Goal: Check status: Check status

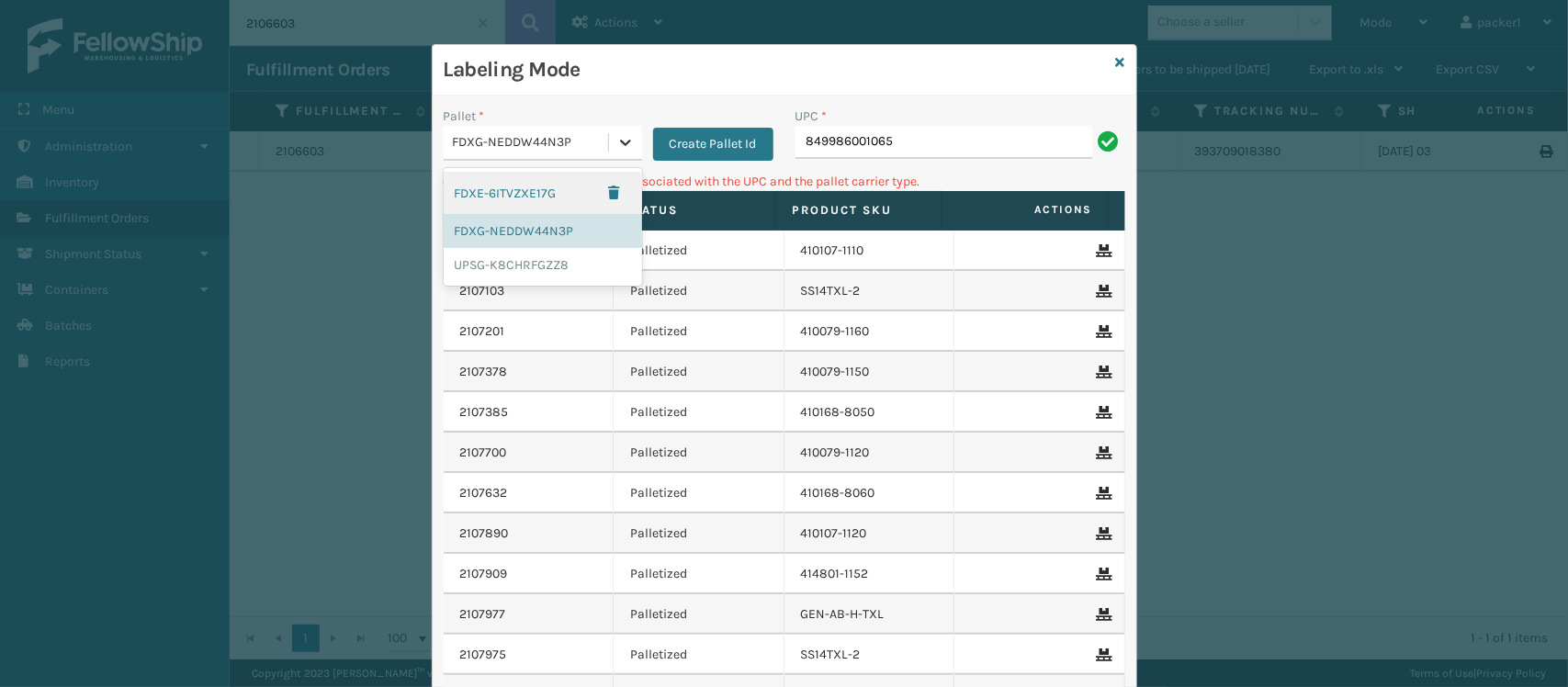
click at [620, 145] on icon at bounding box center [626, 142] width 19 height 19
click at [533, 267] on div "UPSG-K8CHRFGZZ8" at bounding box center [542, 265] width 198 height 34
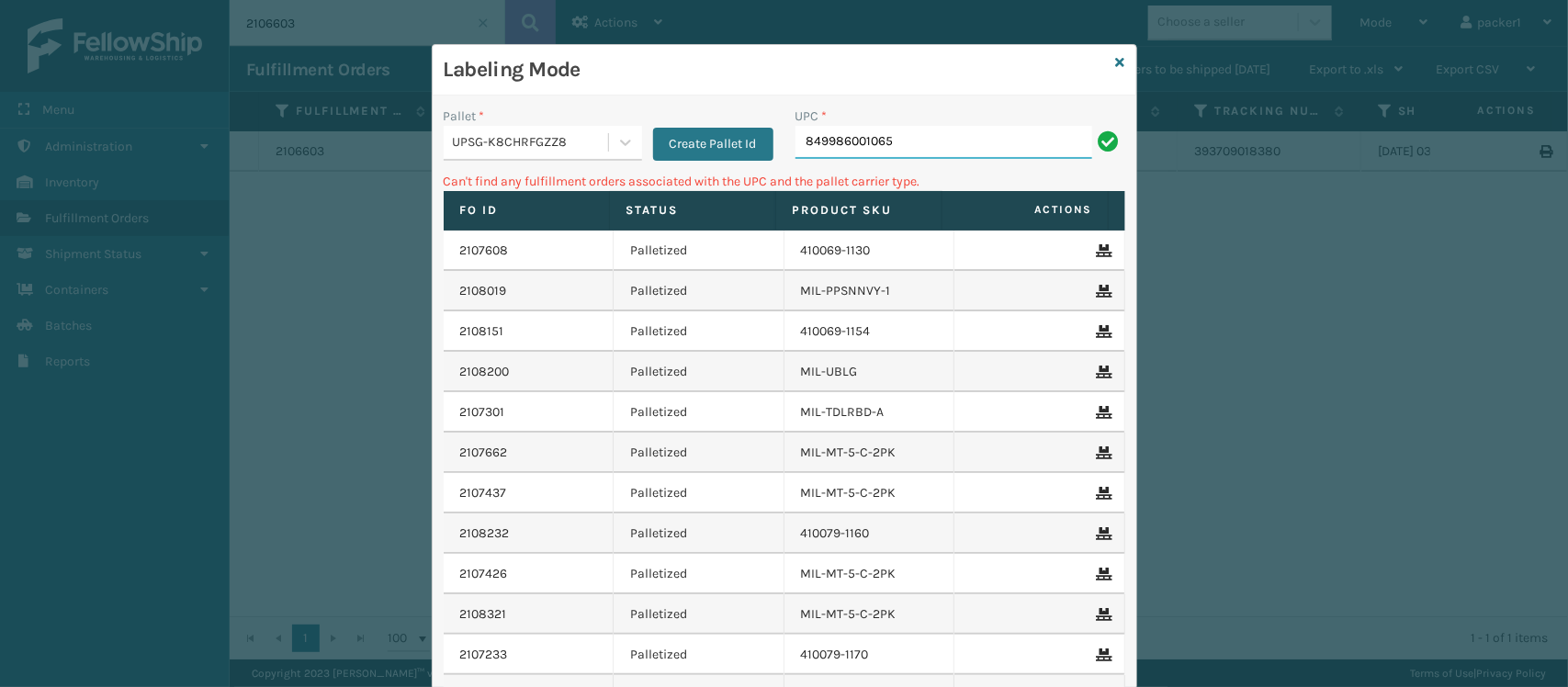
click at [870, 149] on input "849986001065" at bounding box center [943, 142] width 297 height 33
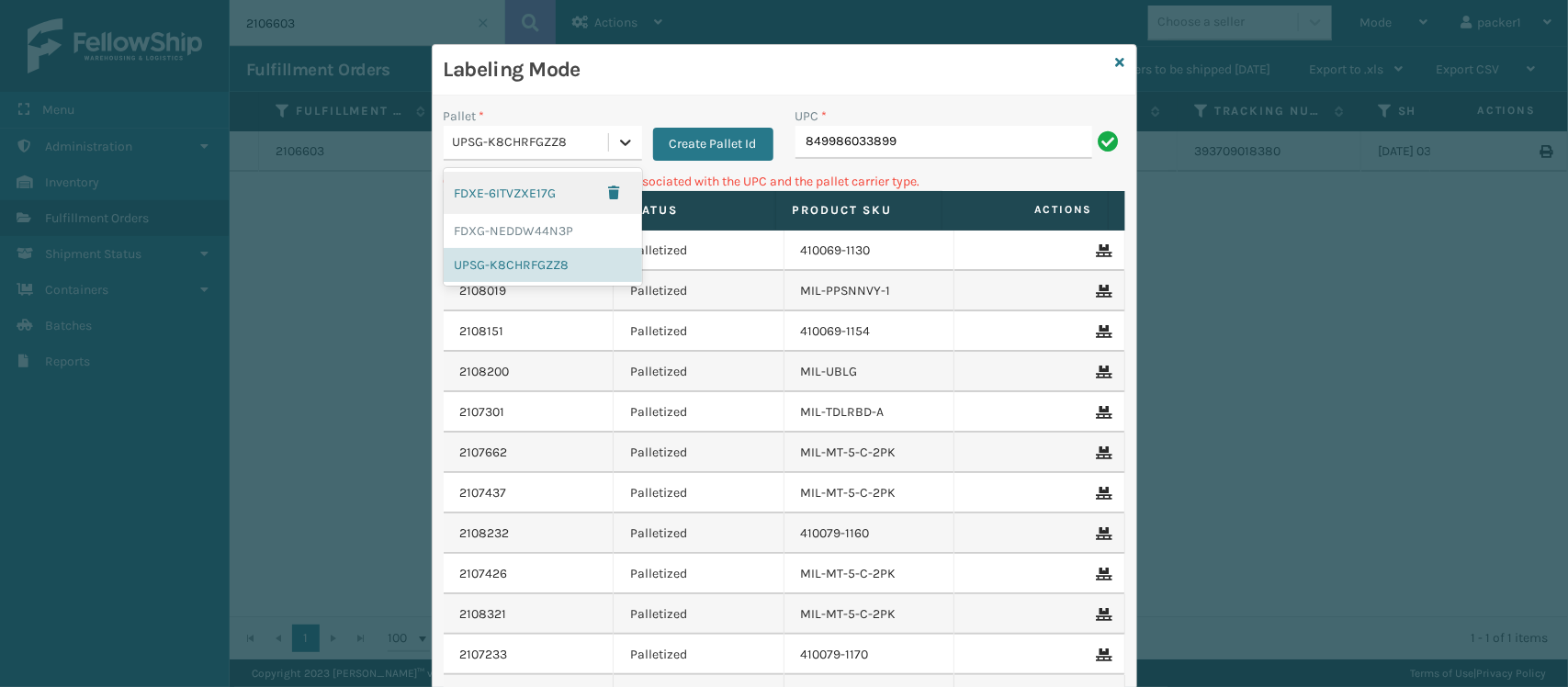
click at [618, 148] on icon at bounding box center [626, 142] width 19 height 19
click at [520, 228] on div "FDXG-NEDDW44N3P" at bounding box center [542, 231] width 198 height 34
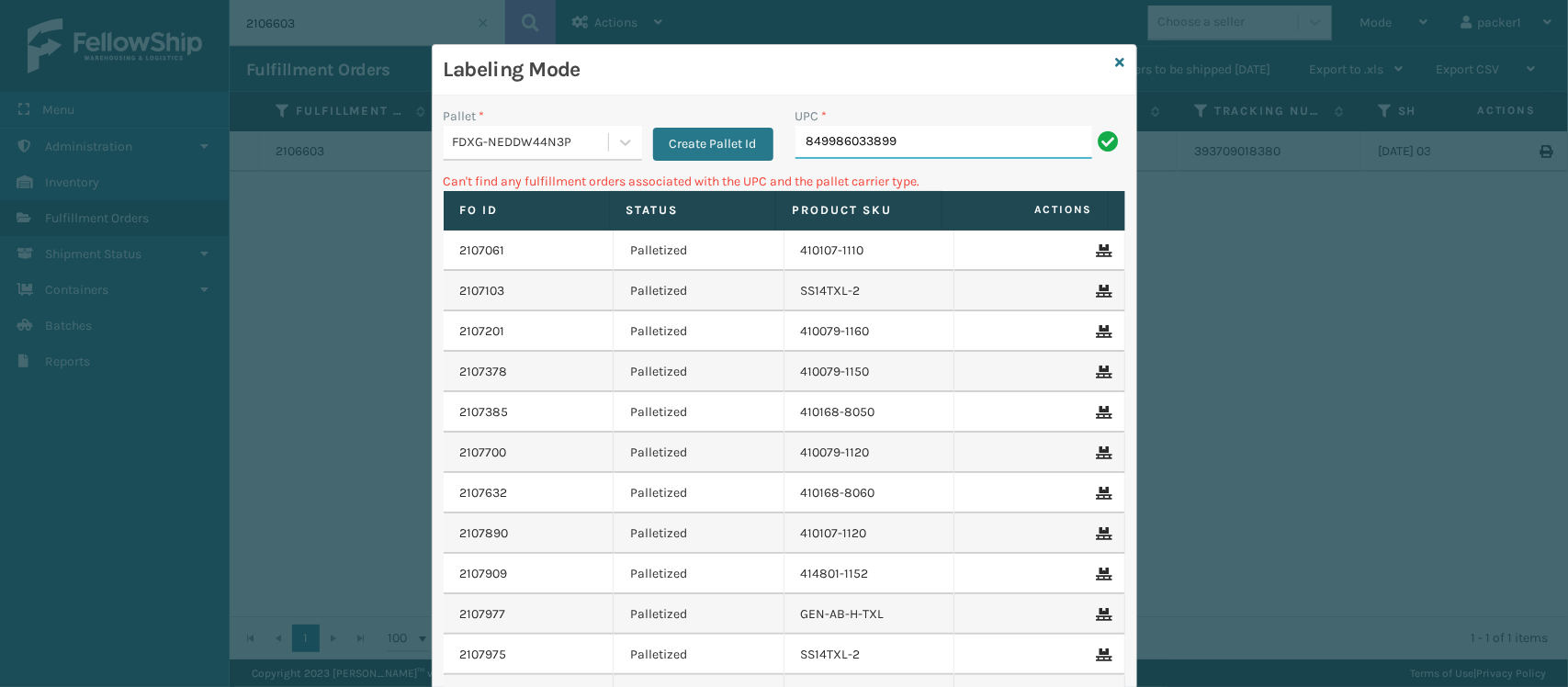
click at [846, 142] on input "849986033899" at bounding box center [943, 142] width 297 height 33
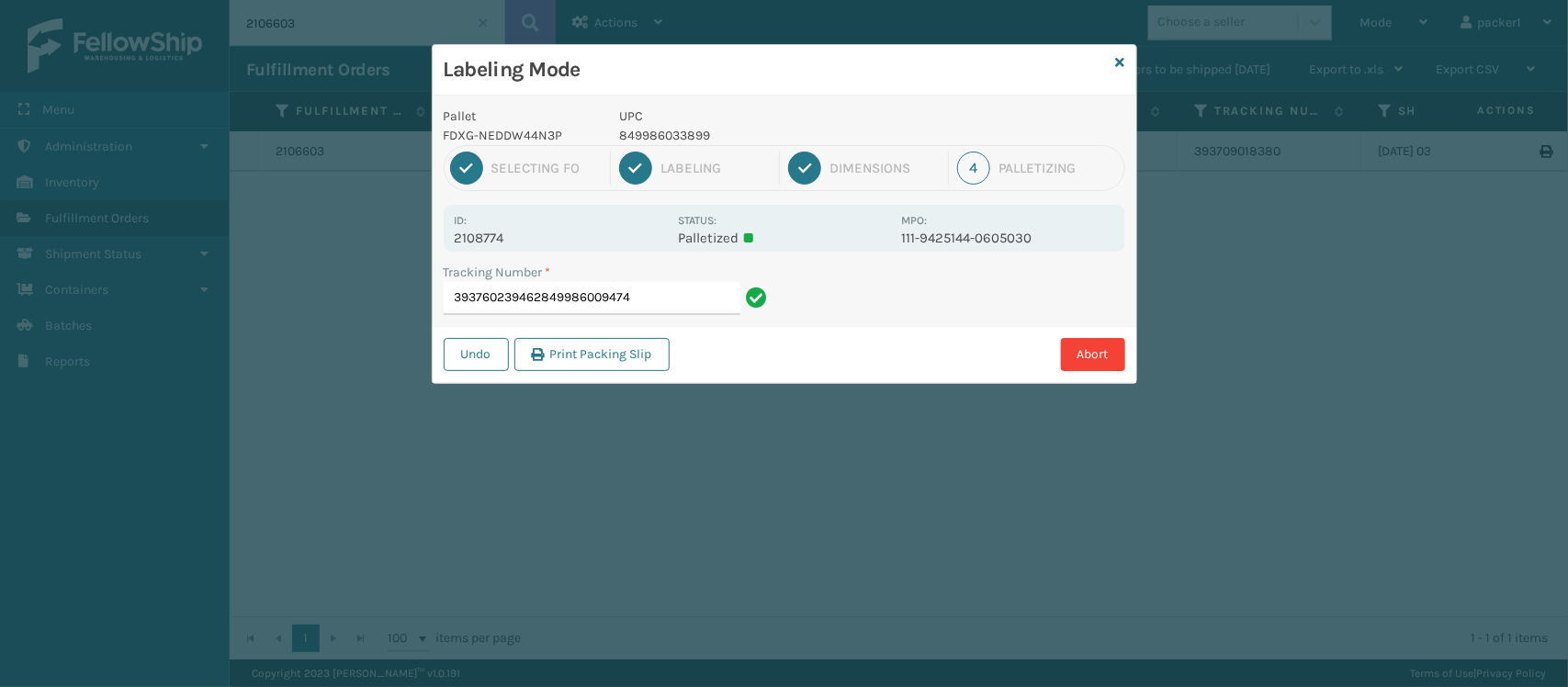
type input "393760239462849986009474"
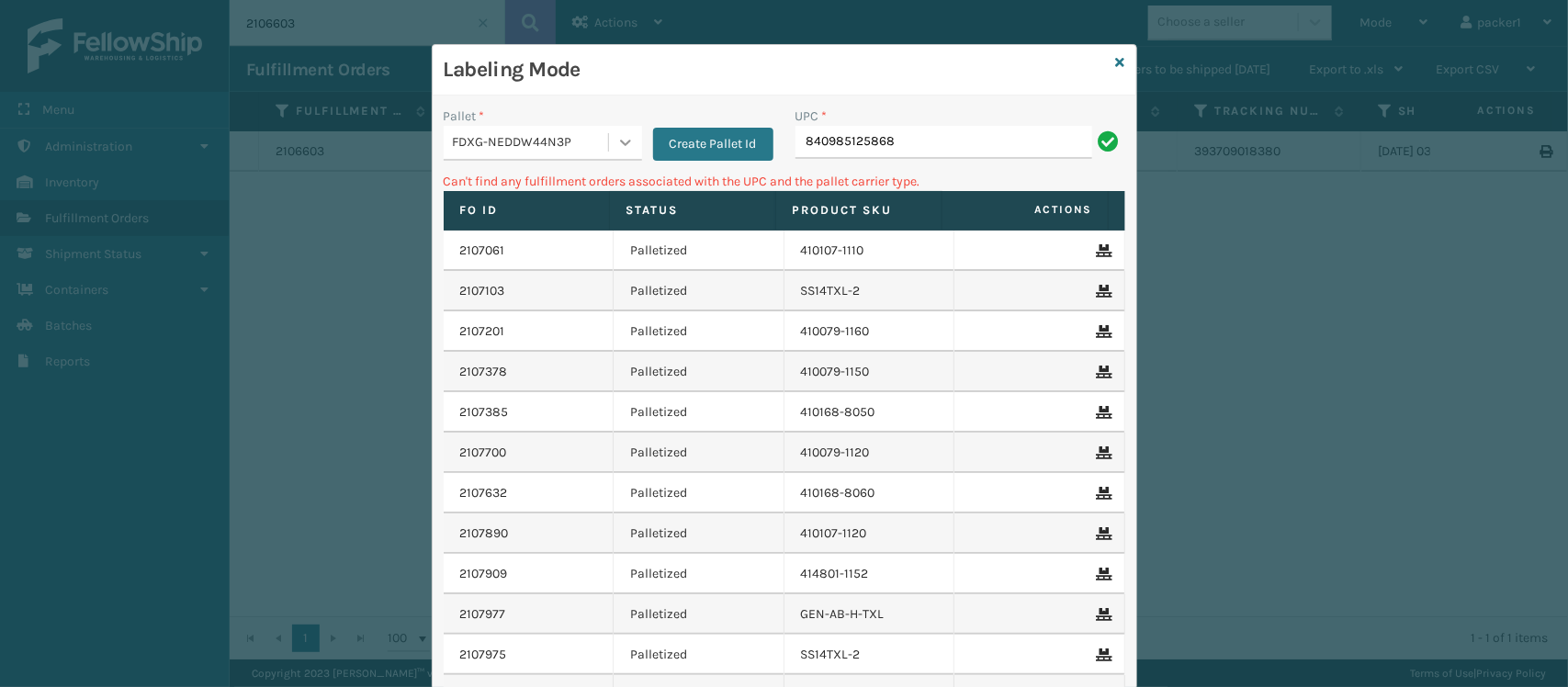
click at [617, 139] on icon at bounding box center [626, 142] width 19 height 19
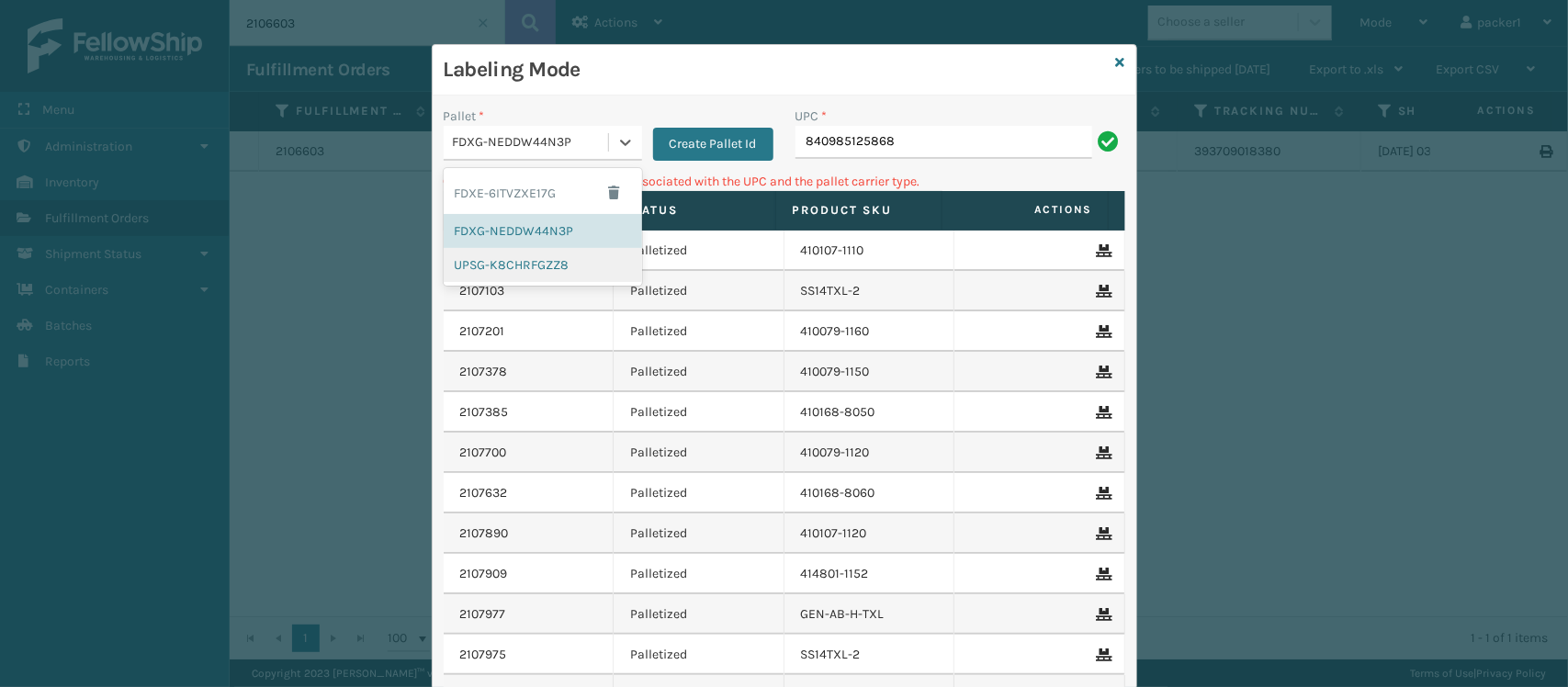
click at [517, 258] on div "UPSG-K8CHRFGZZ8" at bounding box center [542, 265] width 198 height 34
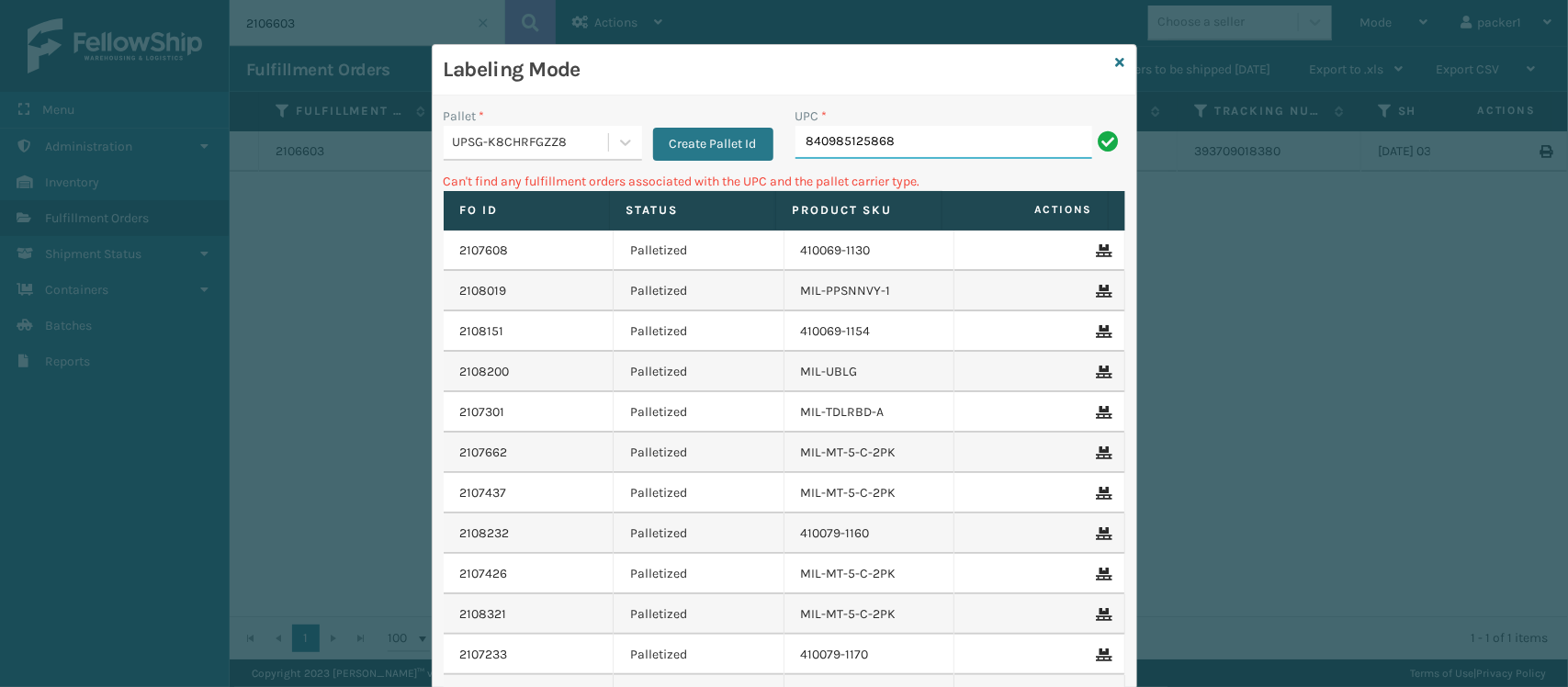
click at [872, 154] on input "840985125868" at bounding box center [943, 142] width 297 height 33
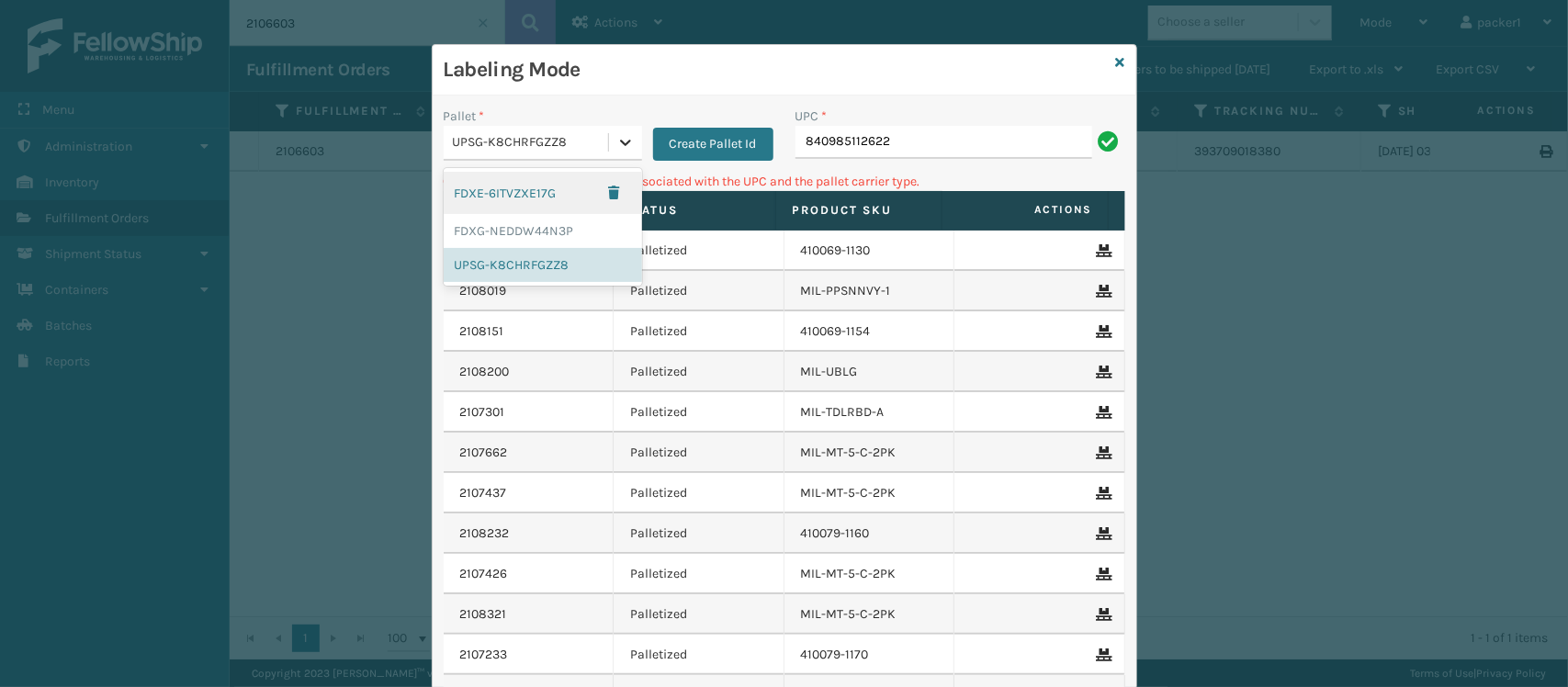
click at [618, 142] on icon at bounding box center [626, 142] width 19 height 19
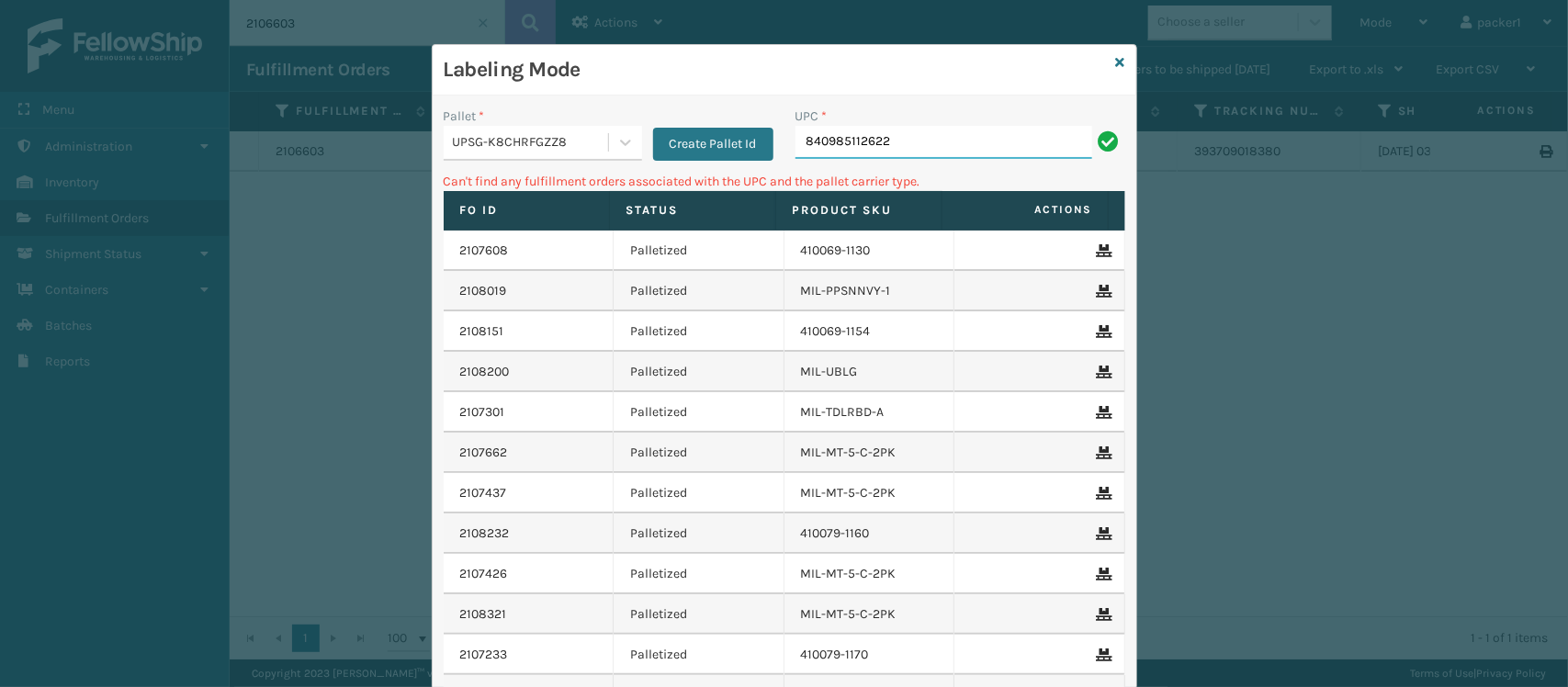
click at [896, 140] on input "840985112622" at bounding box center [943, 142] width 297 height 33
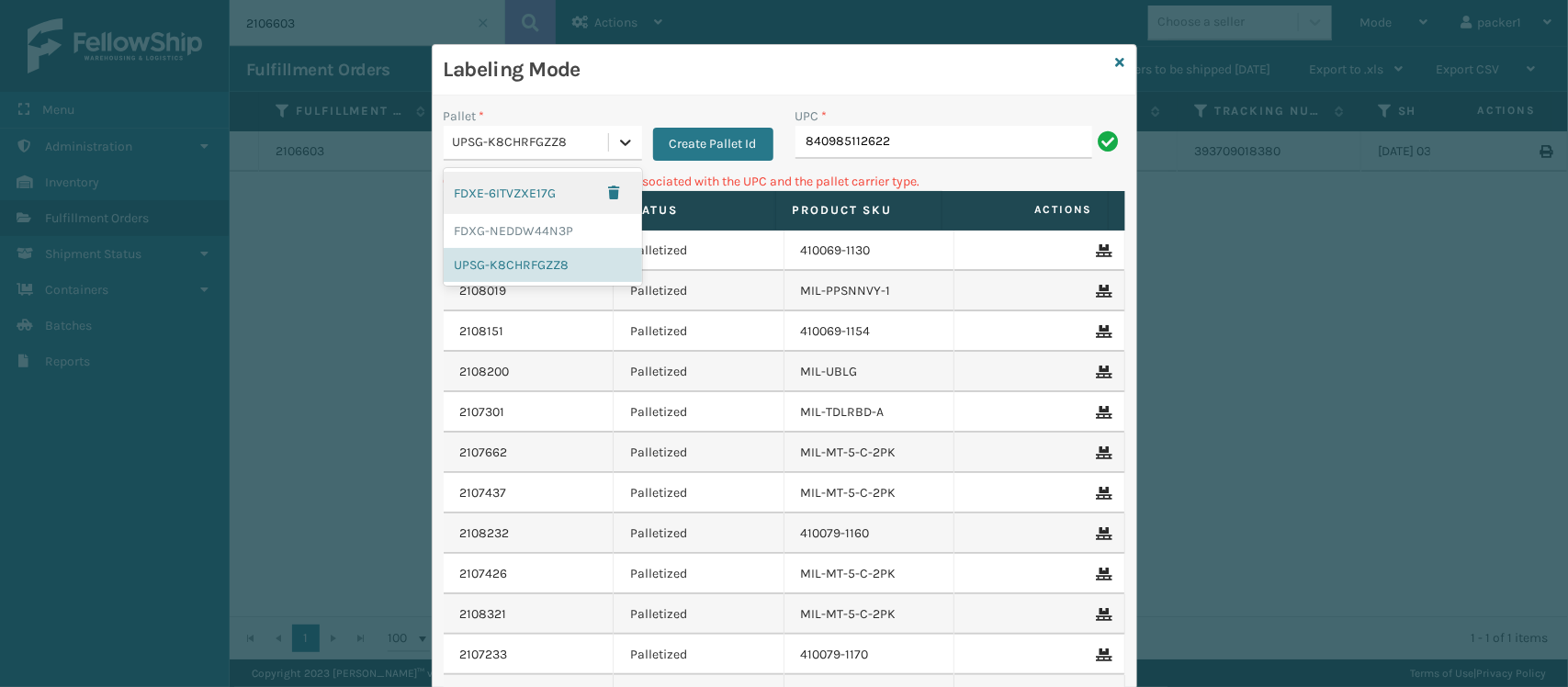
click at [609, 149] on div at bounding box center [626, 142] width 33 height 33
click at [508, 231] on div "FDXG-NEDDW44N3P" at bounding box center [542, 231] width 198 height 34
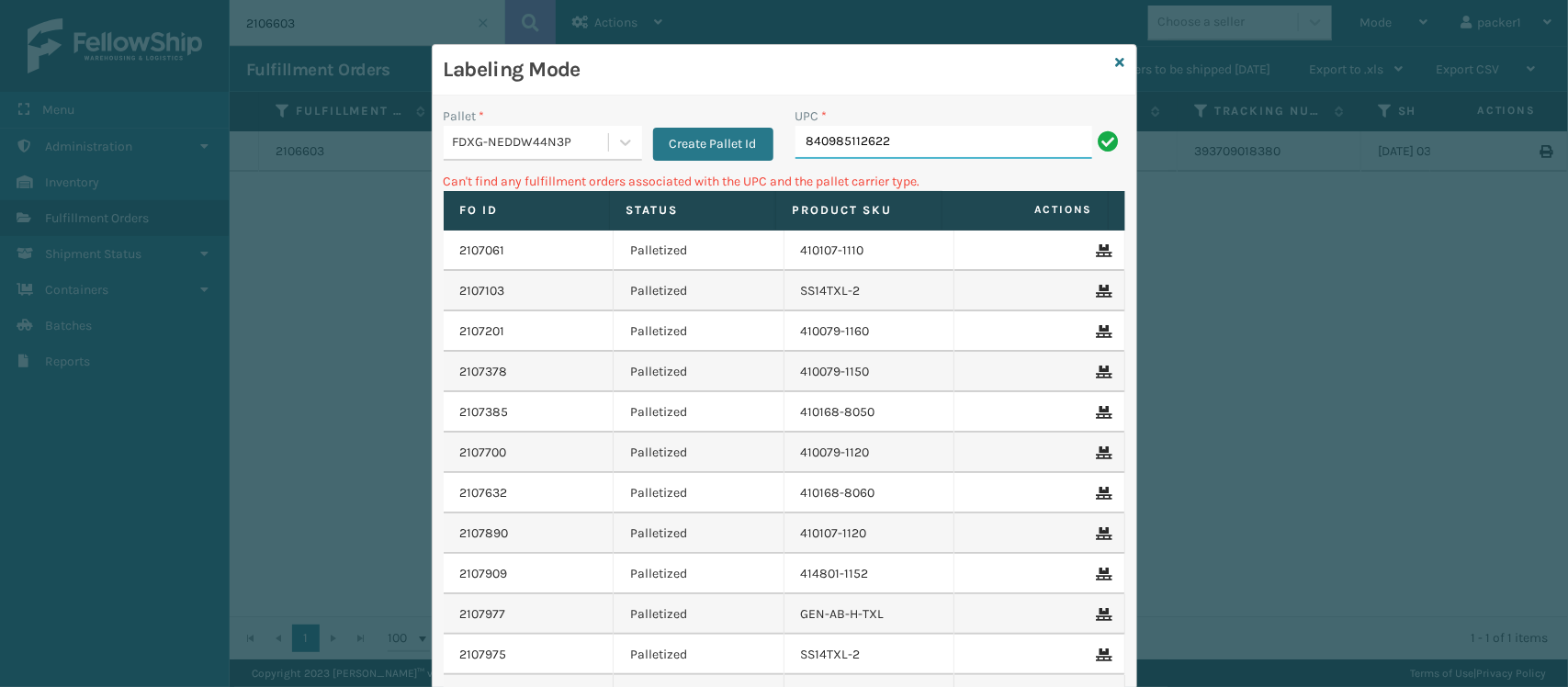
click at [894, 145] on input "840985112622" at bounding box center [943, 142] width 297 height 33
